Goal: Task Accomplishment & Management: Manage account settings

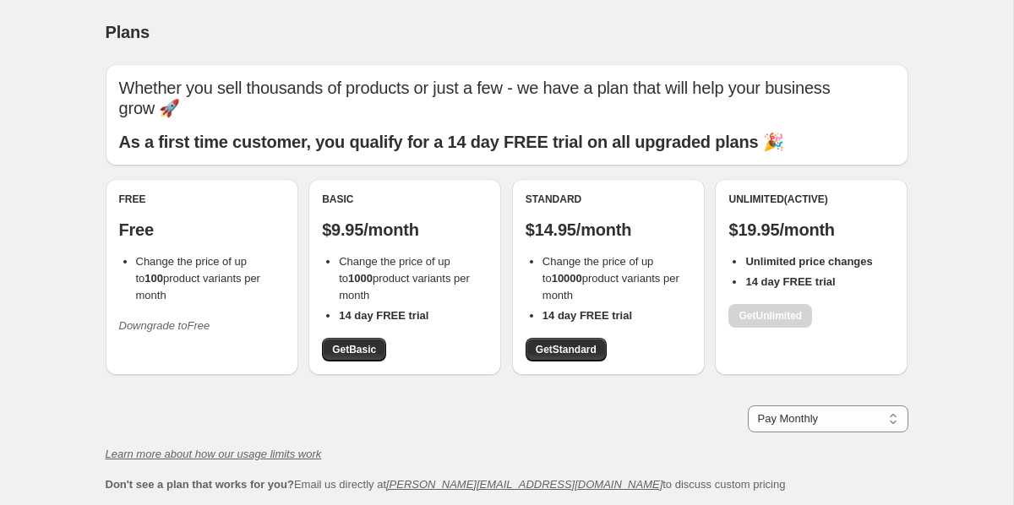
click at [177, 319] on icon "Downgrade to Free" at bounding box center [164, 325] width 91 height 13
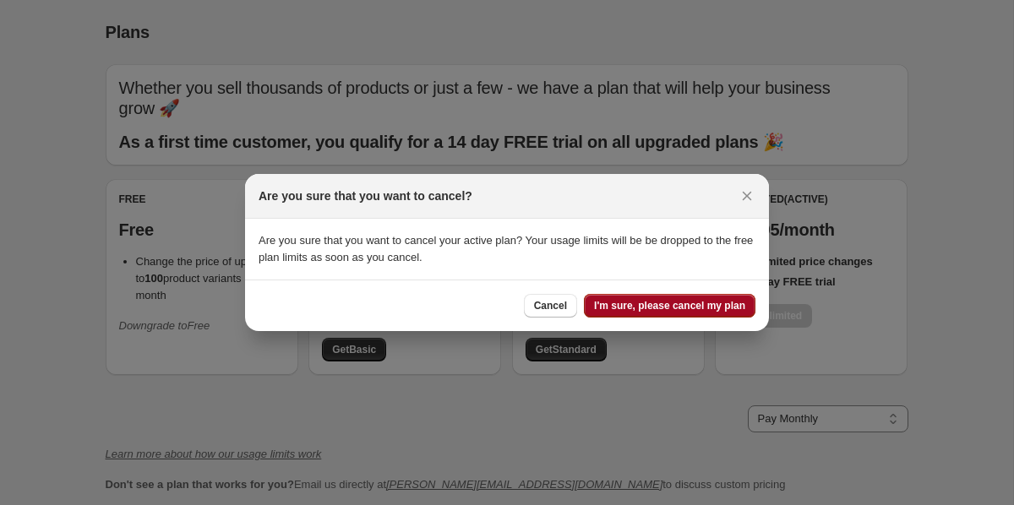
click at [714, 304] on span "I'm sure, please cancel my plan" at bounding box center [669, 306] width 151 height 14
